Goal: Find specific page/section: Find specific page/section

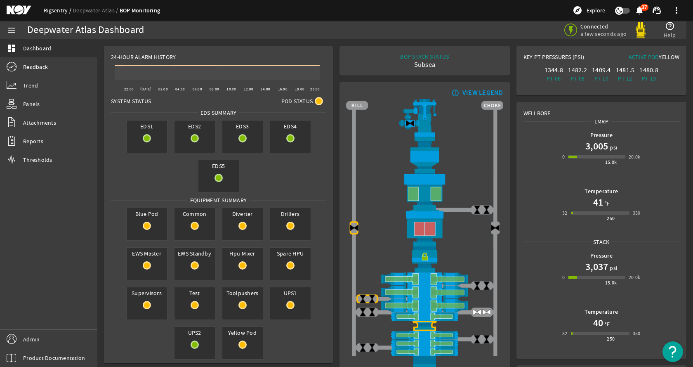
click at [63, 7] on link "Rigsentry" at bounding box center [58, 10] width 29 height 7
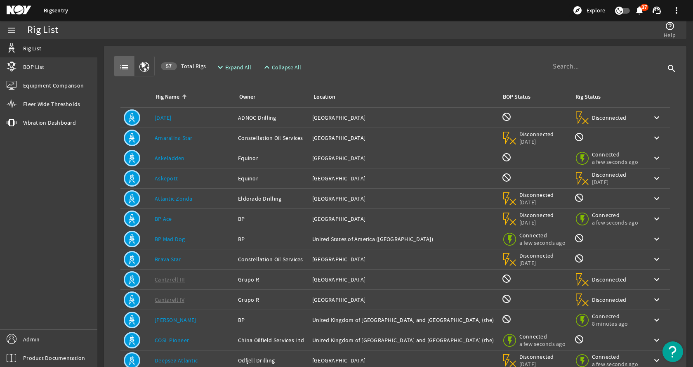
click at [165, 110] on td "Rig Name: [DATE]" at bounding box center [192, 118] width 83 height 20
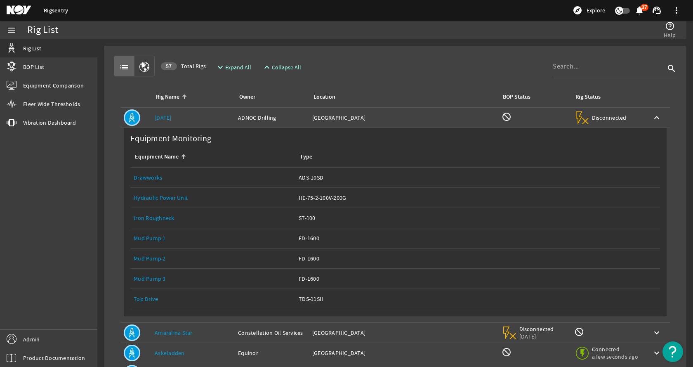
click at [163, 118] on link "[DATE]" at bounding box center [163, 117] width 17 height 7
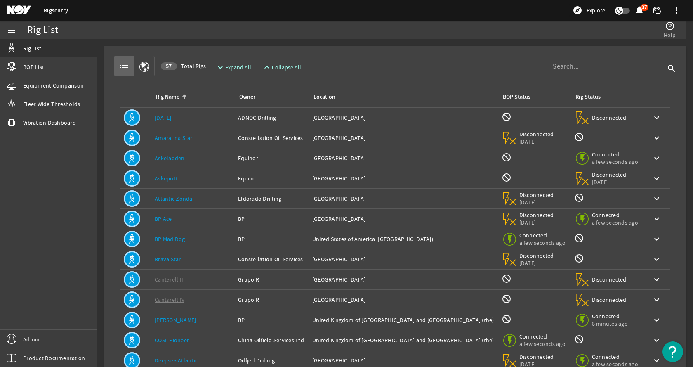
click at [163, 118] on link "[DATE]" at bounding box center [163, 117] width 17 height 7
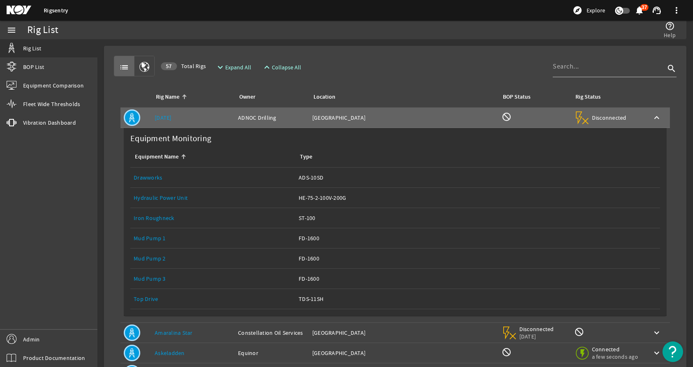
click at [142, 175] on link "Drawworks" at bounding box center [148, 177] width 28 height 7
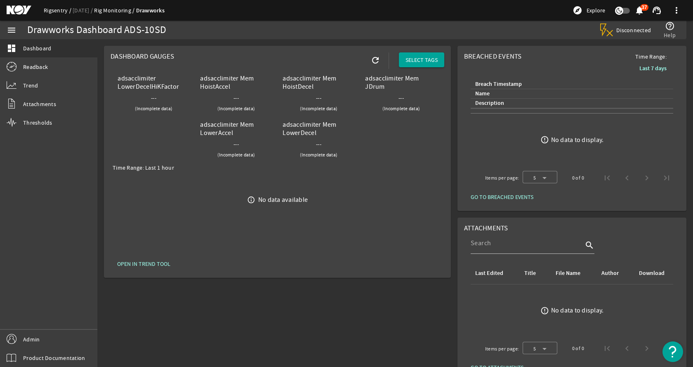
click at [65, 7] on link "Rigsentry" at bounding box center [58, 10] width 29 height 7
